Goal: Task Accomplishment & Management: Manage account settings

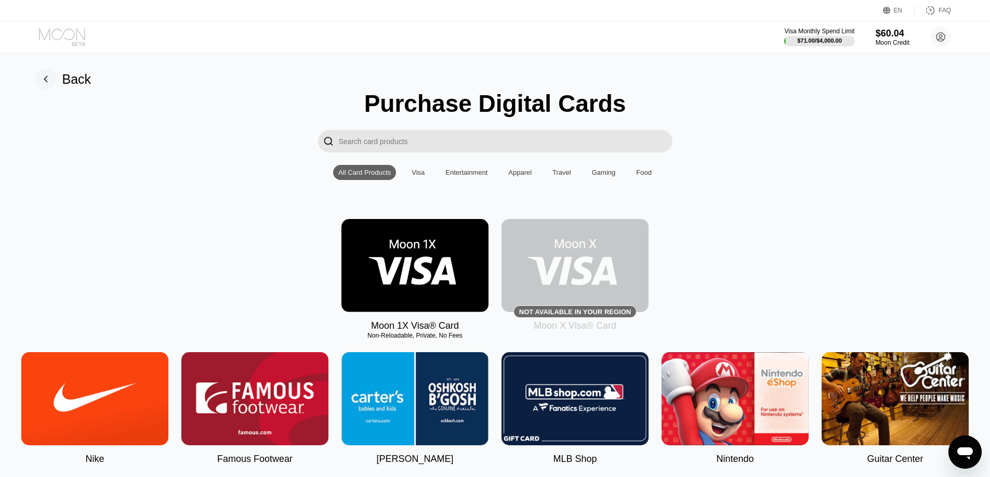
click at [63, 34] on icon at bounding box center [62, 34] width 46 height 12
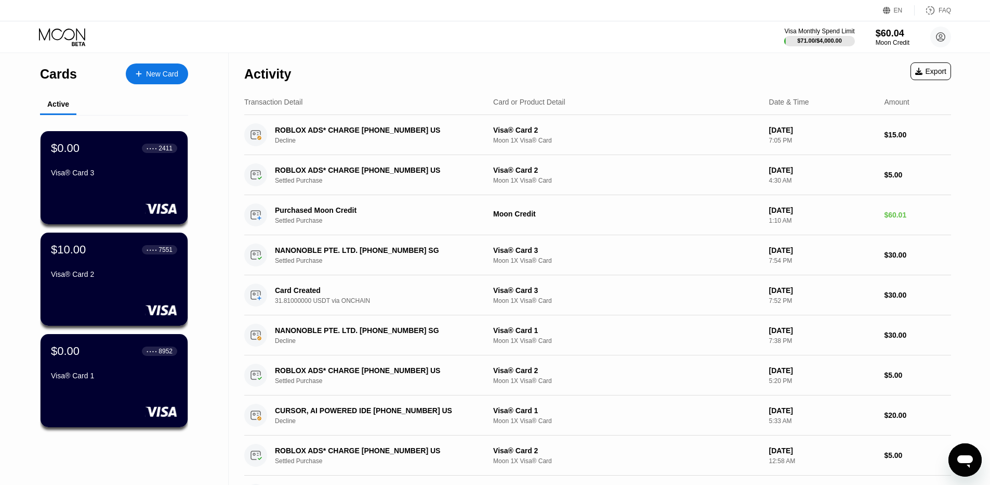
click at [57, 40] on icon at bounding box center [63, 37] width 48 height 18
click at [107, 176] on div "Visa® Card 3" at bounding box center [113, 172] width 127 height 8
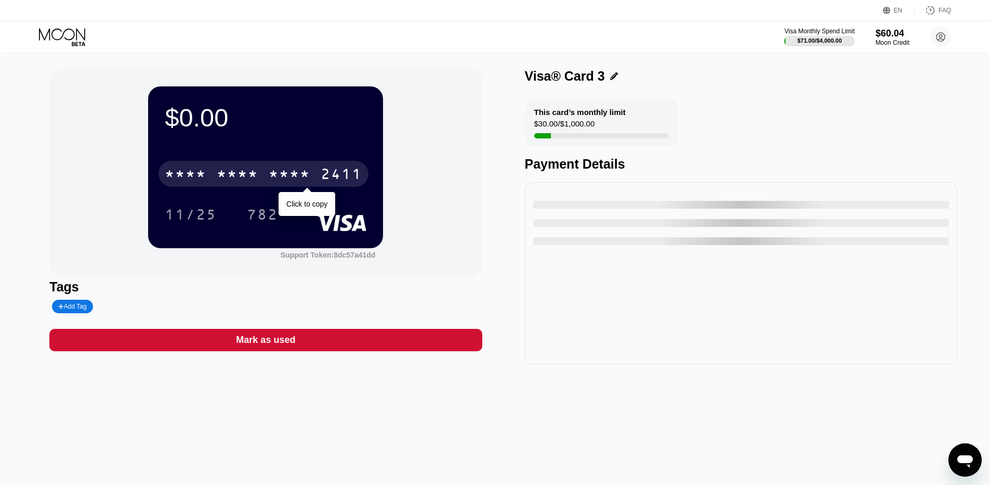
drag, startPoint x: 277, startPoint y: 174, endPoint x: 264, endPoint y: 172, distance: 12.7
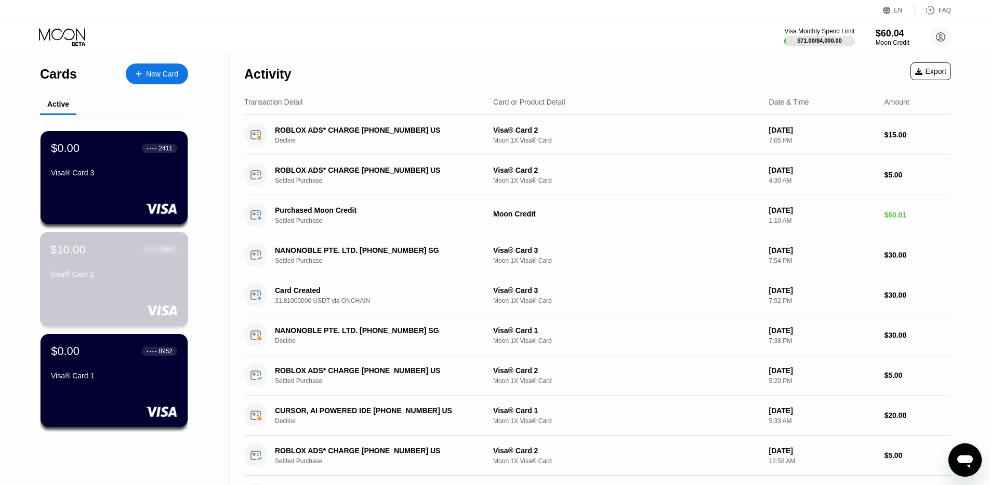
click at [115, 276] on div "Visa® Card 2" at bounding box center [113, 274] width 127 height 8
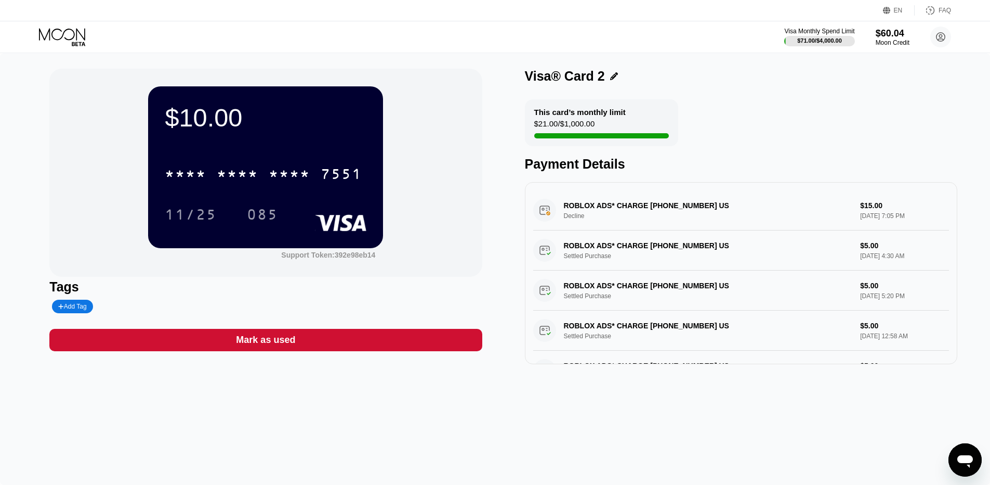
click at [74, 36] on icon at bounding box center [63, 37] width 48 height 18
